Goal: Information Seeking & Learning: Learn about a topic

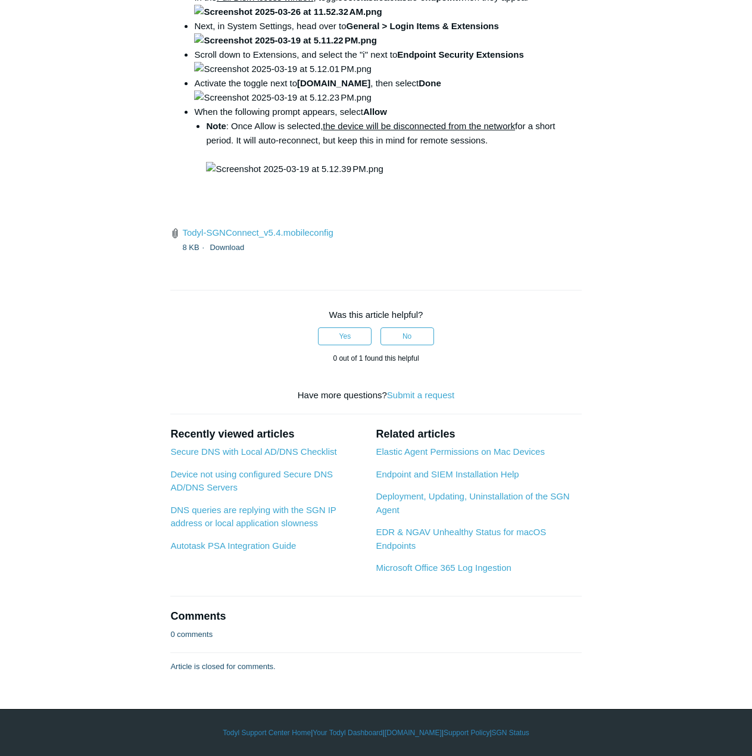
scroll to position [3571, 0]
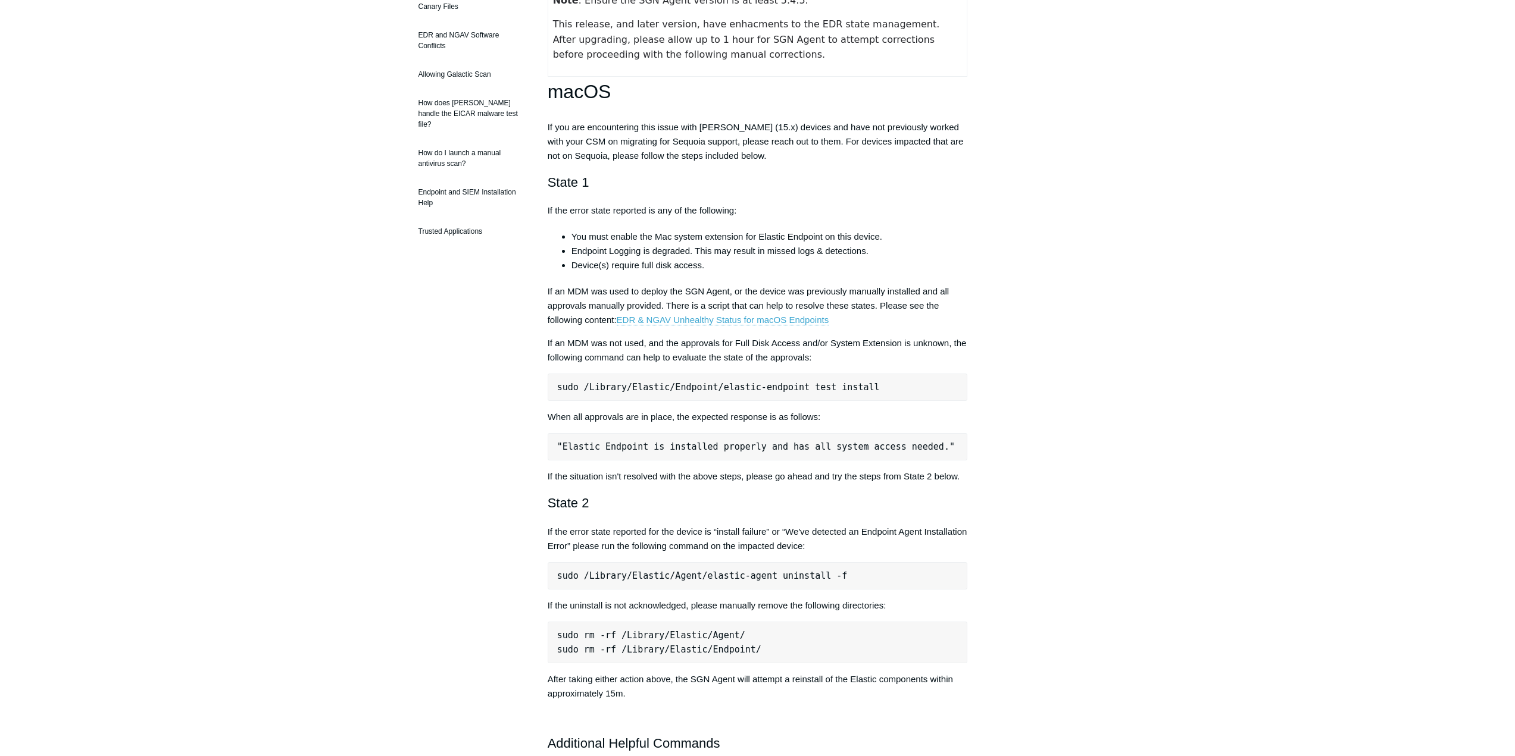
scroll to position [298, 0]
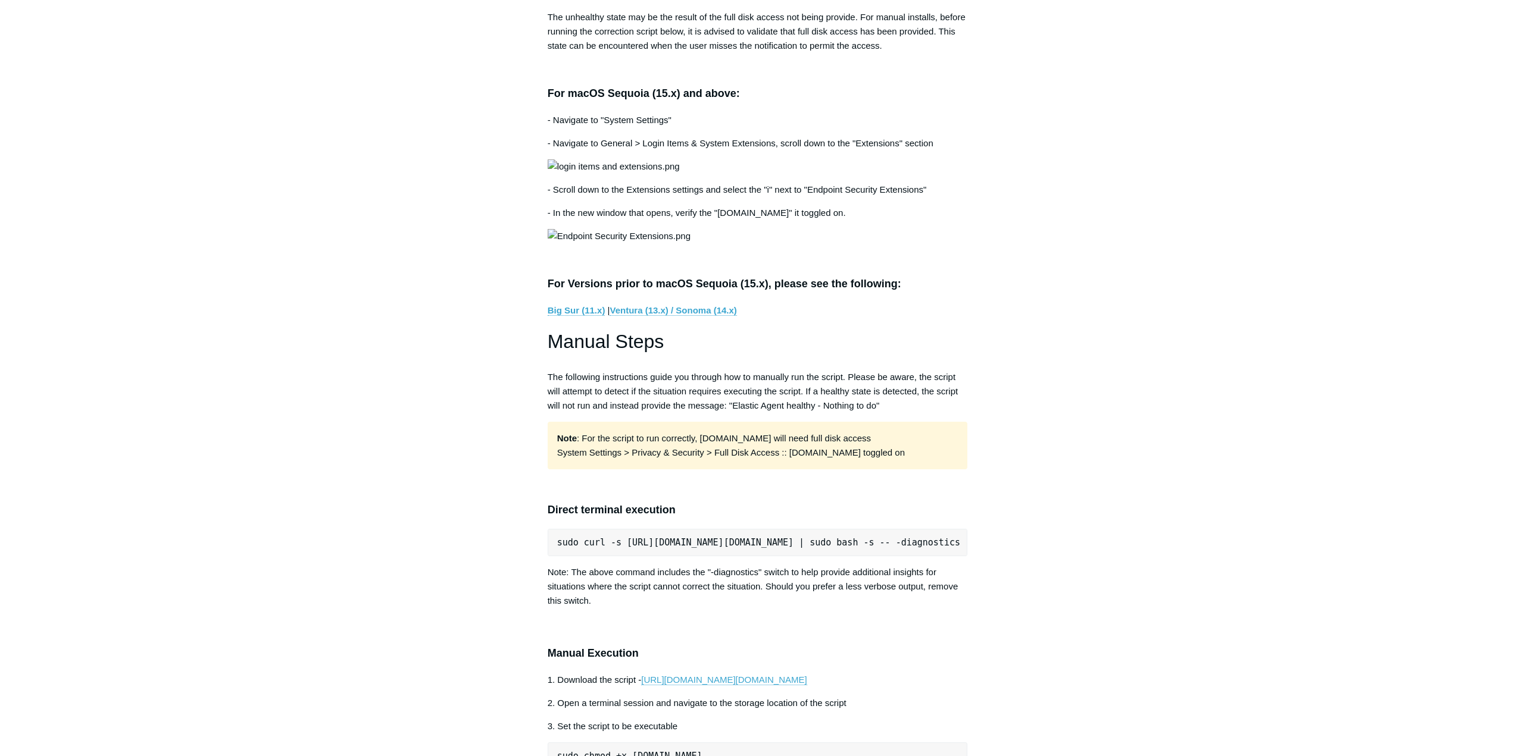
scroll to position [655, 0]
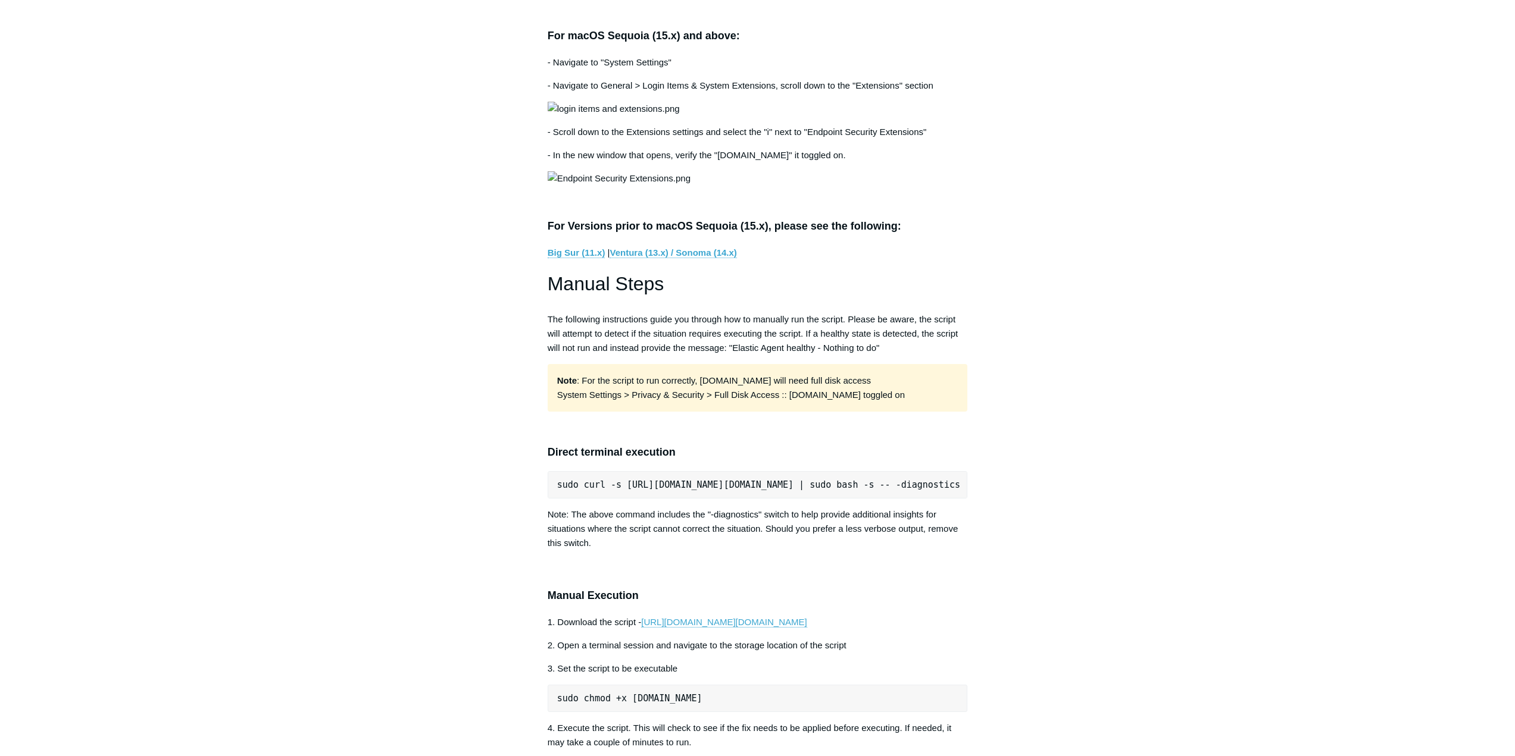
click at [354, 414] on main "Todyl Support Center EDR & NGAV FAQ Articles in this section Devices Reporting …" at bounding box center [757, 440] width 1515 height 2104
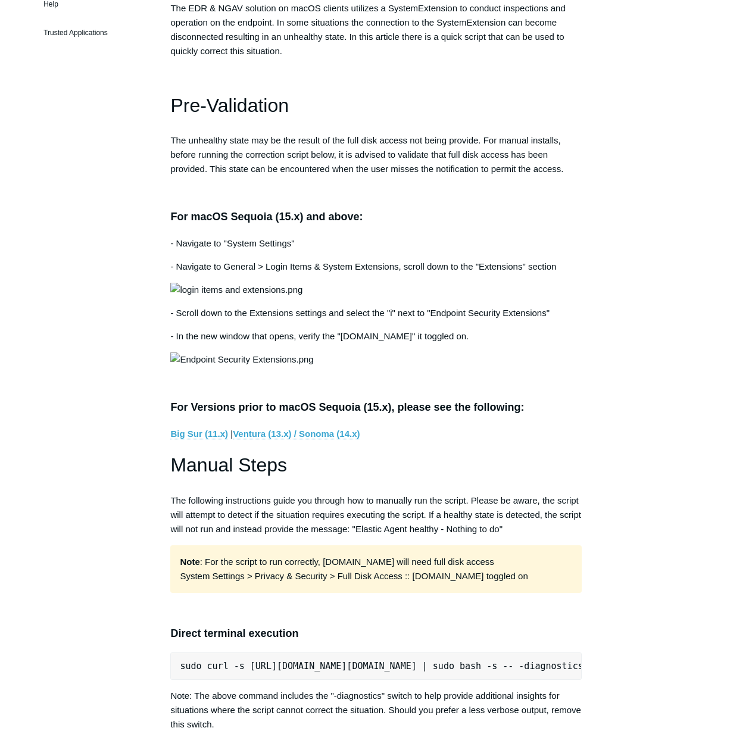
scroll to position [476, 0]
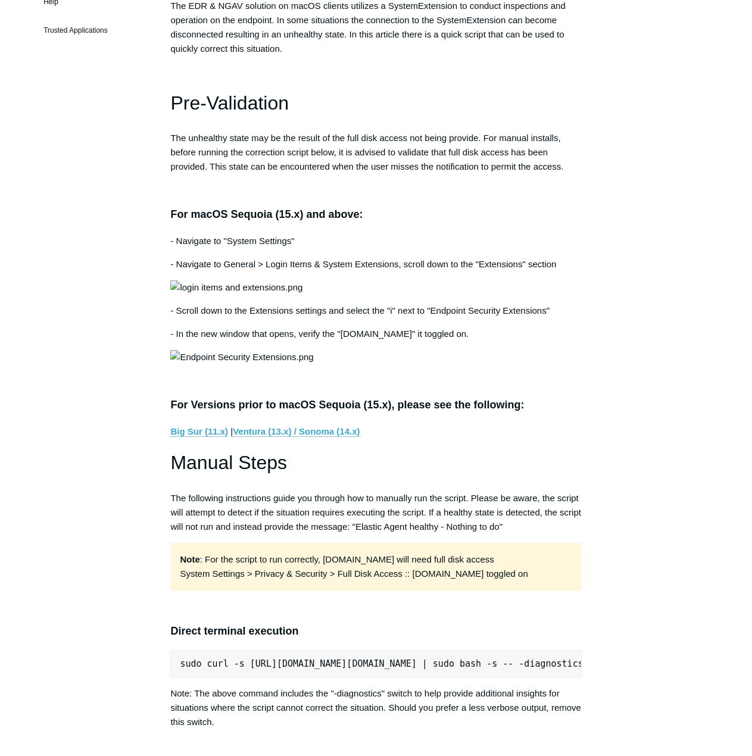
click at [573, 295] on p at bounding box center [375, 287] width 411 height 14
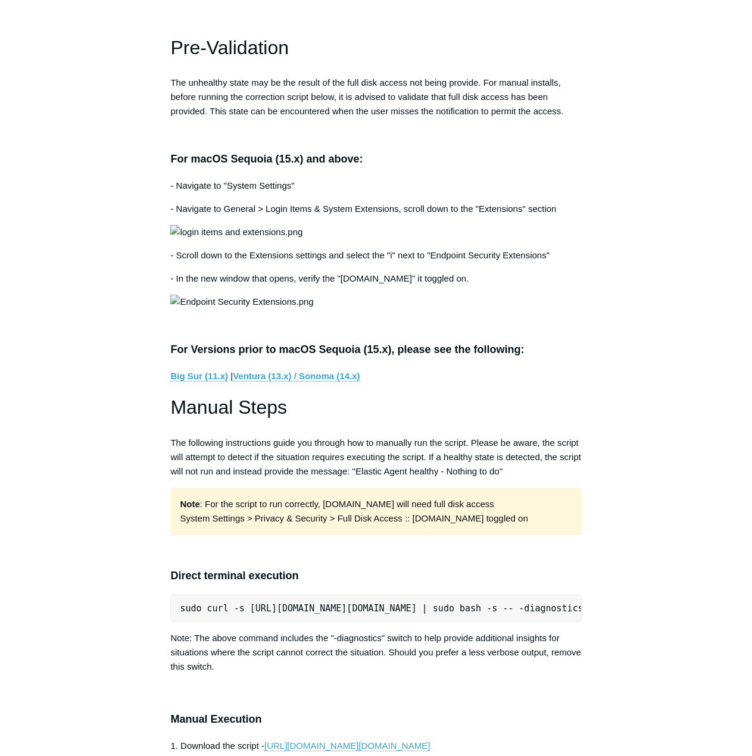
scroll to position [536, 0]
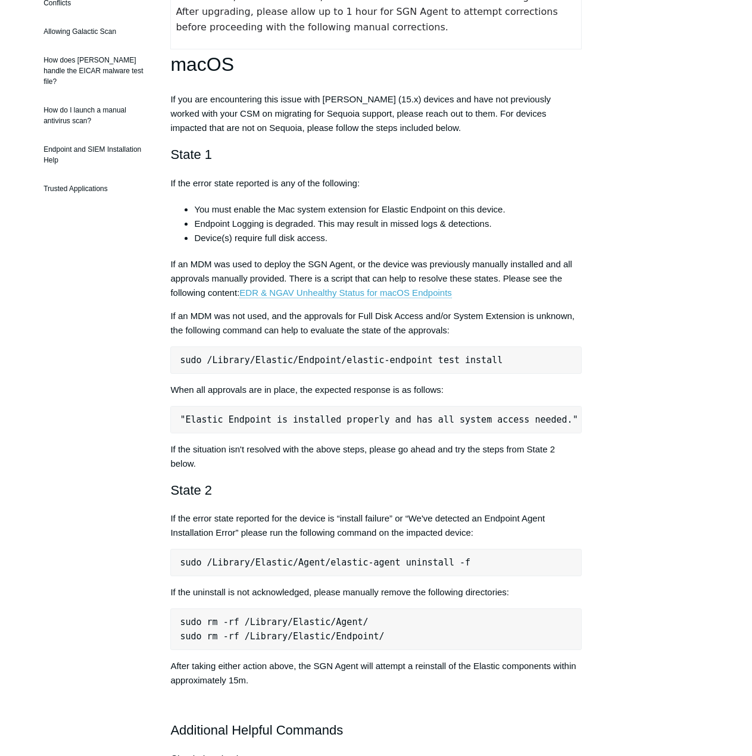
scroll to position [131, 0]
